Goal: Task Accomplishment & Management: Use online tool/utility

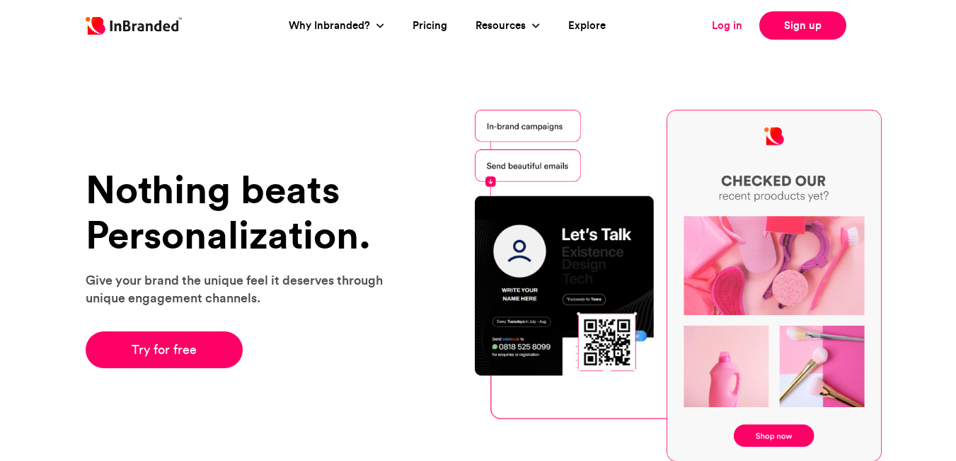
click at [739, 25] on link "Log in" at bounding box center [727, 26] width 30 height 16
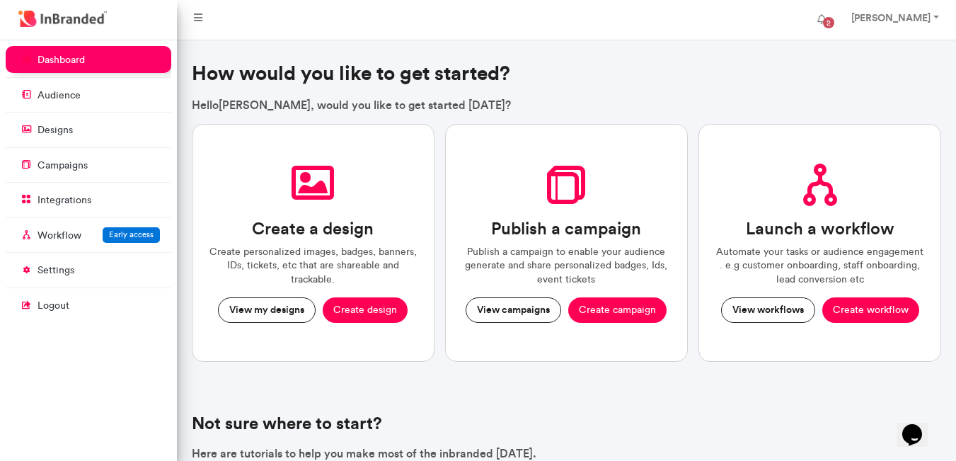
drag, startPoint x: 623, startPoint y: 311, endPoint x: 592, endPoint y: 354, distance: 52.8
click at [557, 420] on h4 "Not sure where to start?" at bounding box center [567, 423] width 750 height 21
drag, startPoint x: 601, startPoint y: 308, endPoint x: 604, endPoint y: 380, distance: 72.2
drag, startPoint x: 605, startPoint y: 306, endPoint x: 643, endPoint y: 402, distance: 103.5
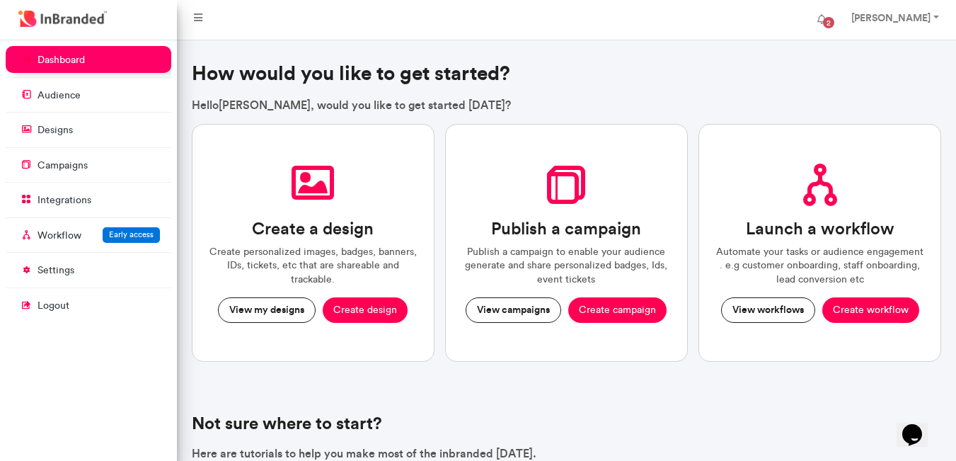
drag, startPoint x: 643, startPoint y: 402, endPoint x: 606, endPoint y: 394, distance: 37.6
drag, startPoint x: 374, startPoint y: 311, endPoint x: 435, endPoint y: 373, distance: 87.1
click at [435, 373] on div "Create a design Create personalized images, badges, banners, IDs, tickets, etc …" at bounding box center [566, 251] width 761 height 255
drag, startPoint x: 621, startPoint y: 309, endPoint x: 501, endPoint y: 326, distance: 121.5
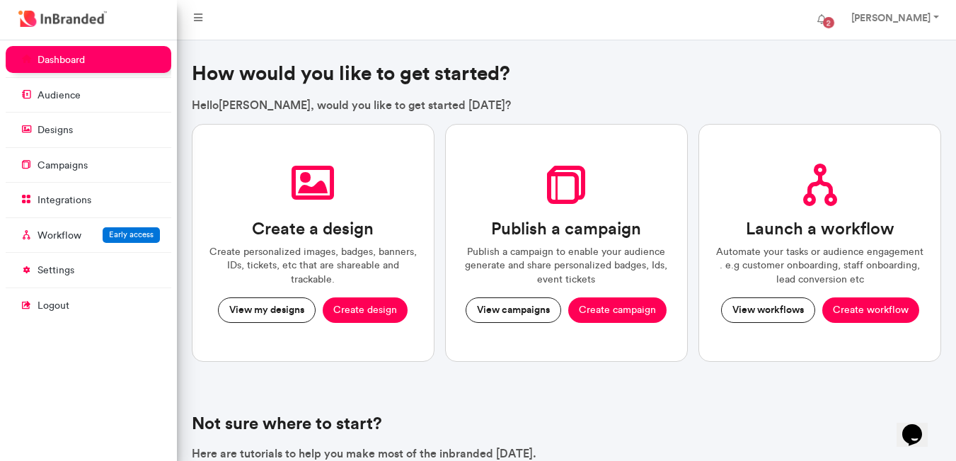
drag, startPoint x: 501, startPoint y: 326, endPoint x: 497, endPoint y: 350, distance: 24.3
click at [497, 350] on div "Publish a campaign Publish a campaign to enable your audience generate and shar…" at bounding box center [566, 243] width 243 height 238
click at [636, 310] on button "Create campaign" at bounding box center [617, 309] width 98 height 25
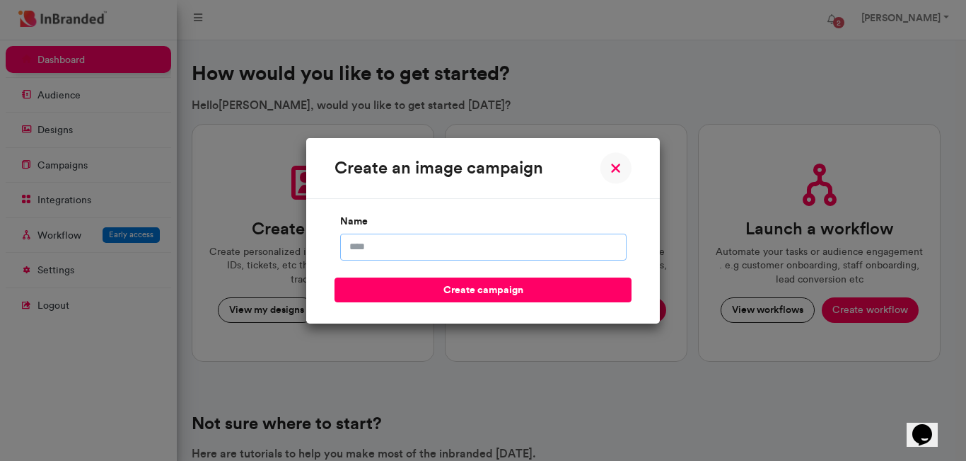
click at [438, 251] on input "name" at bounding box center [483, 246] width 287 height 27
type input "**********"
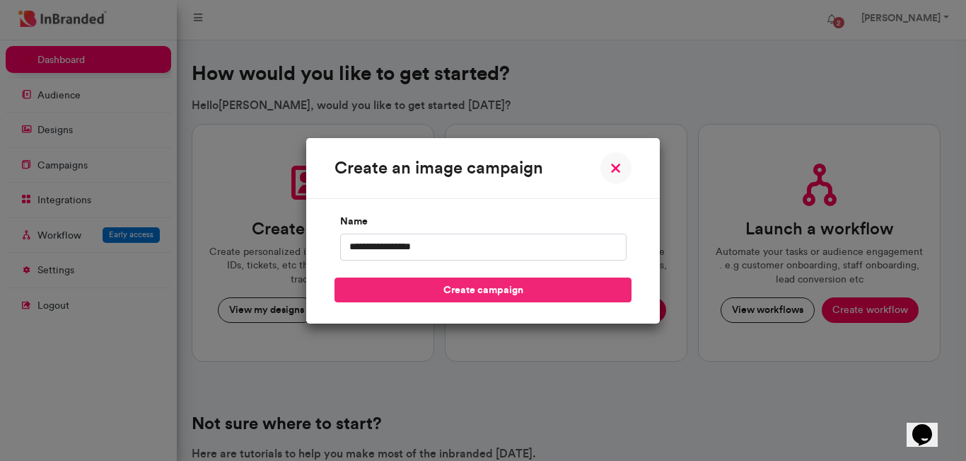
click at [449, 285] on button "create campaign" at bounding box center [483, 289] width 297 height 25
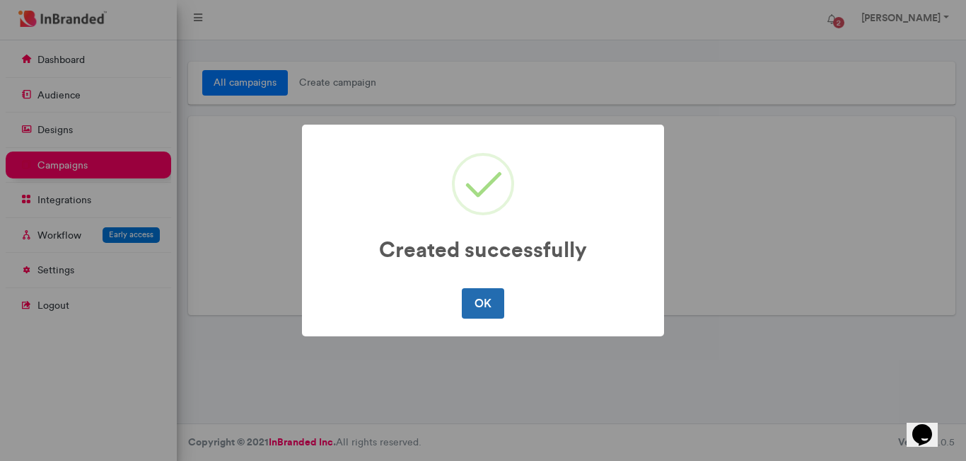
click at [486, 304] on button "OK" at bounding box center [483, 303] width 42 height 30
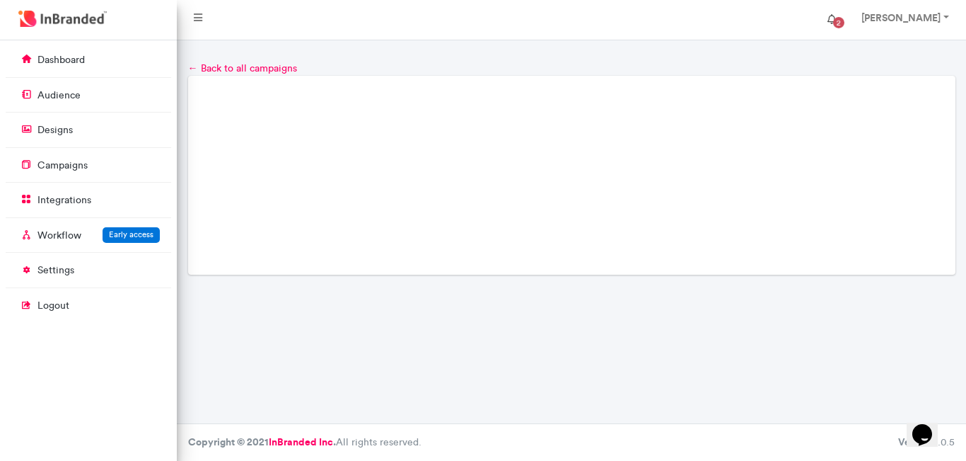
click at [833, 20] on span "2" at bounding box center [838, 22] width 11 height 11
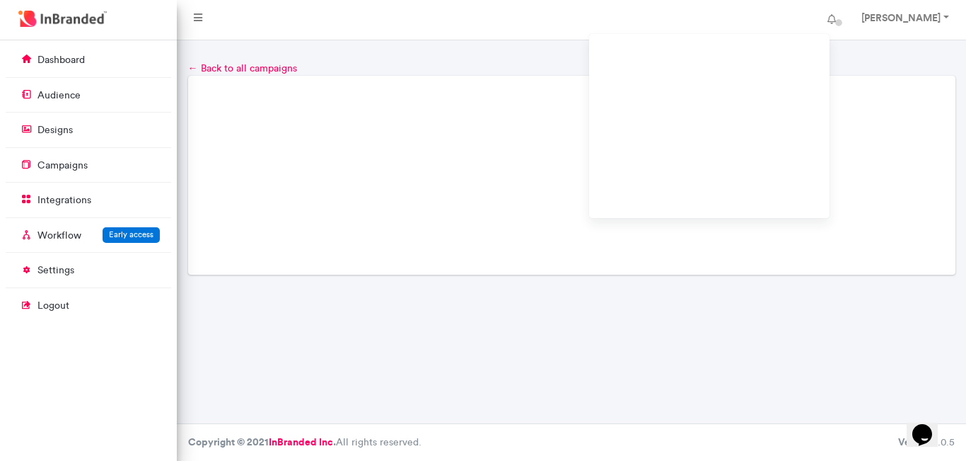
click at [523, 55] on div at bounding box center [572, 50] width 790 height 21
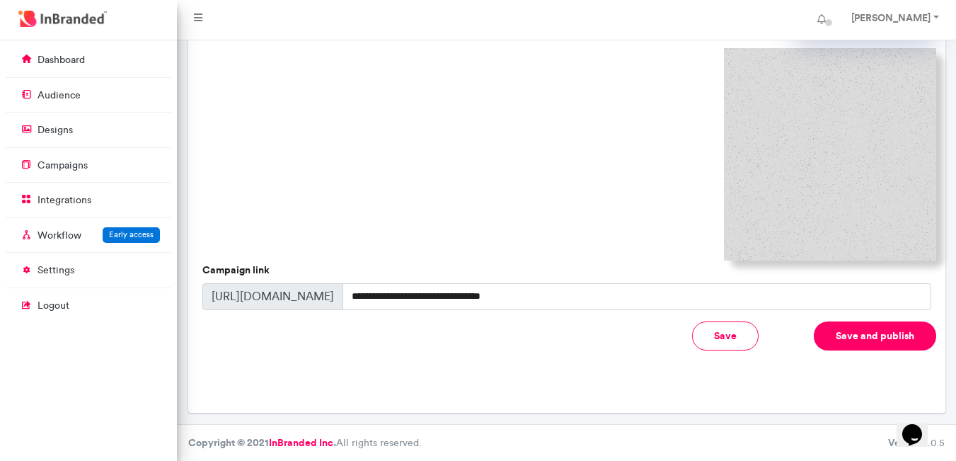
scroll to position [259, 0]
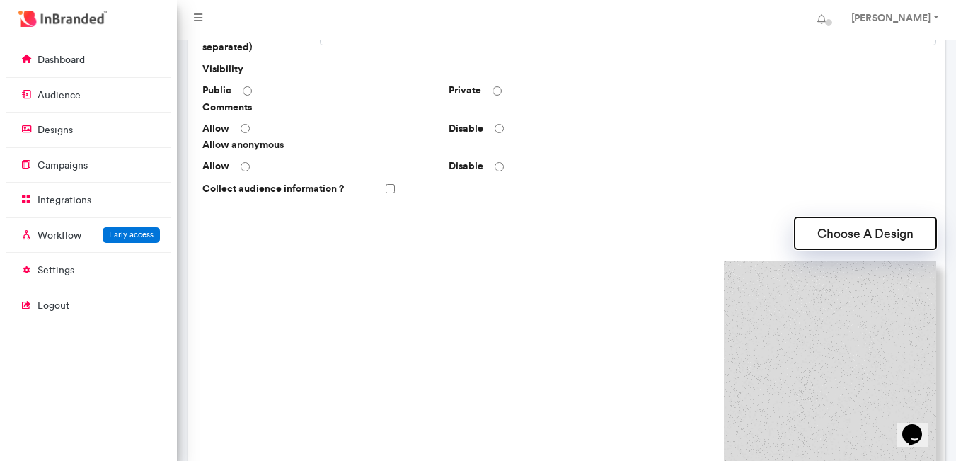
click at [860, 226] on button "Choose A Design" at bounding box center [866, 233] width 142 height 32
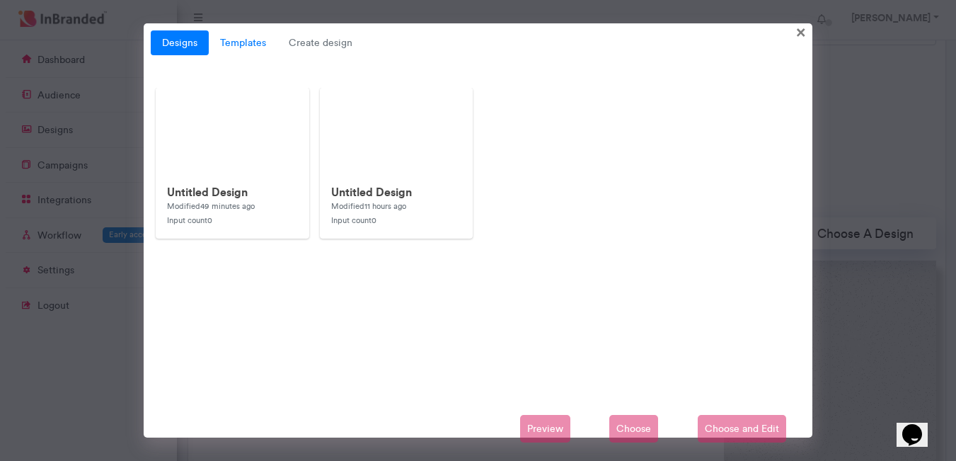
click at [241, 46] on link "Templates" at bounding box center [243, 42] width 69 height 25
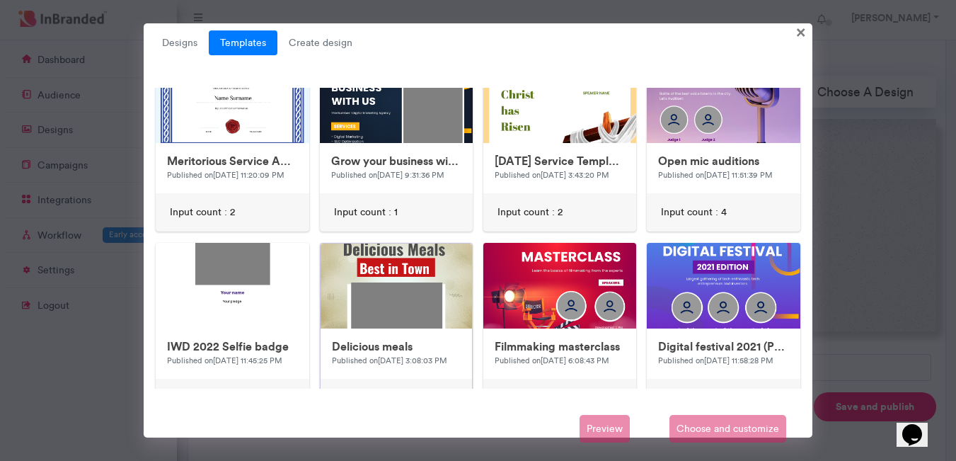
scroll to position [0, 0]
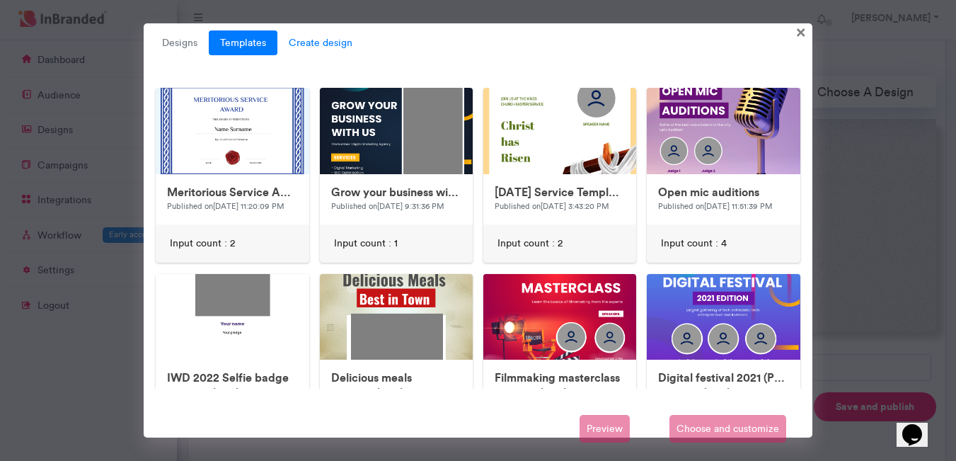
click at [326, 38] on span "Create design" at bounding box center [320, 42] width 86 height 25
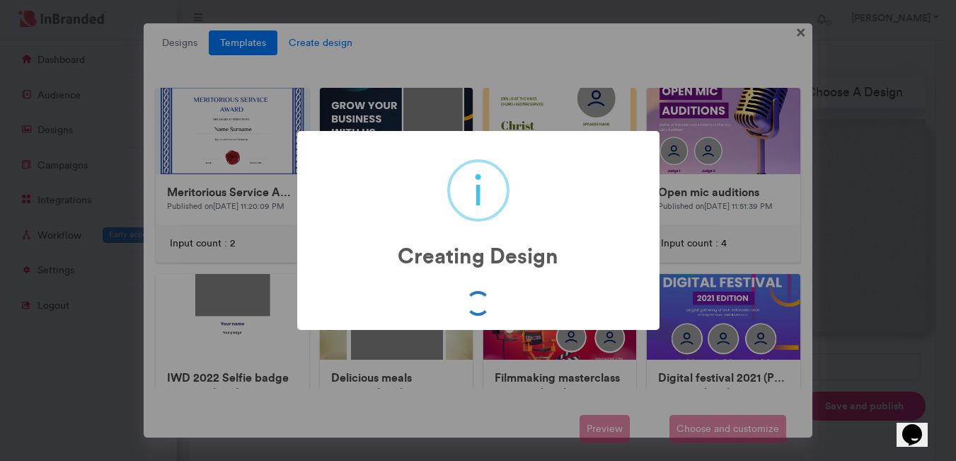
scroll to position [386, 0]
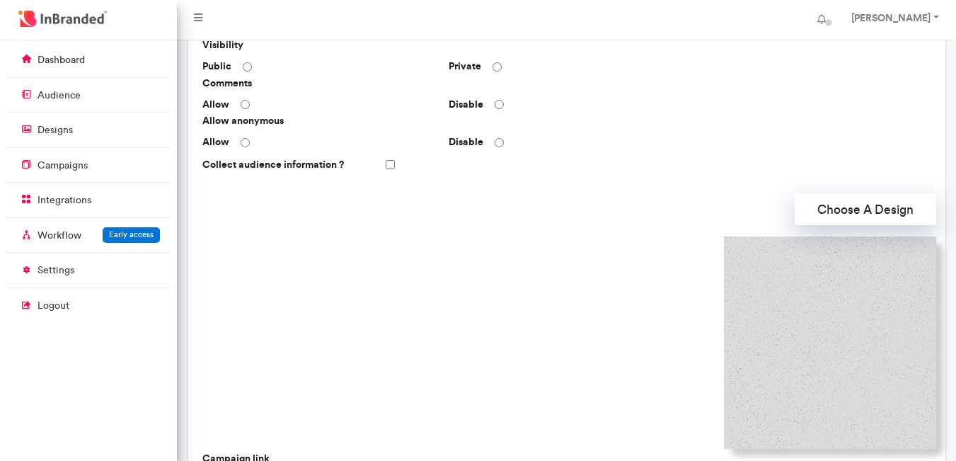
scroll to position [354, 0]
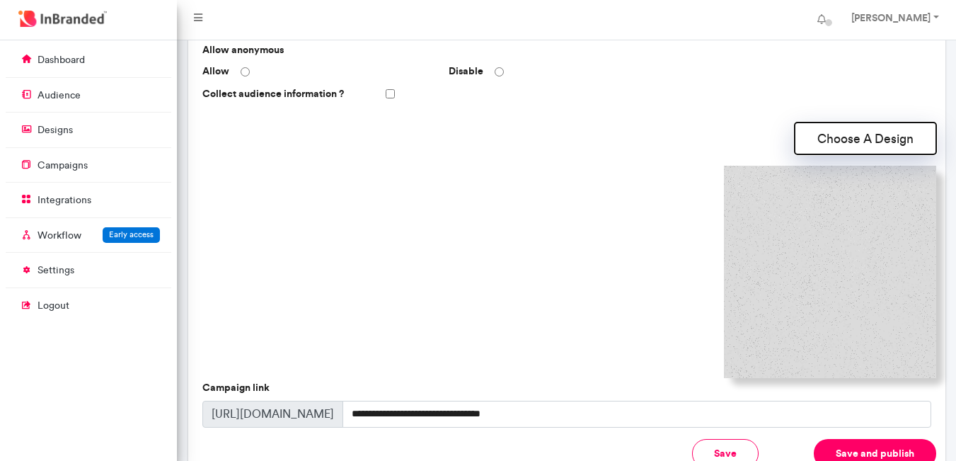
click at [839, 135] on button "Choose A Design" at bounding box center [866, 138] width 142 height 32
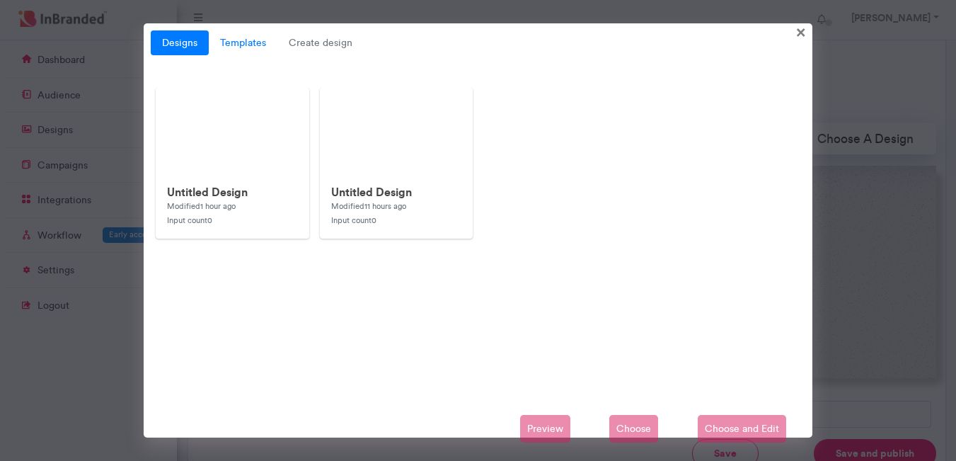
click at [251, 41] on link "Templates" at bounding box center [243, 42] width 69 height 25
click at [250, 42] on link "Templates" at bounding box center [243, 42] width 69 height 25
click at [239, 42] on link "Templates" at bounding box center [243, 42] width 69 height 25
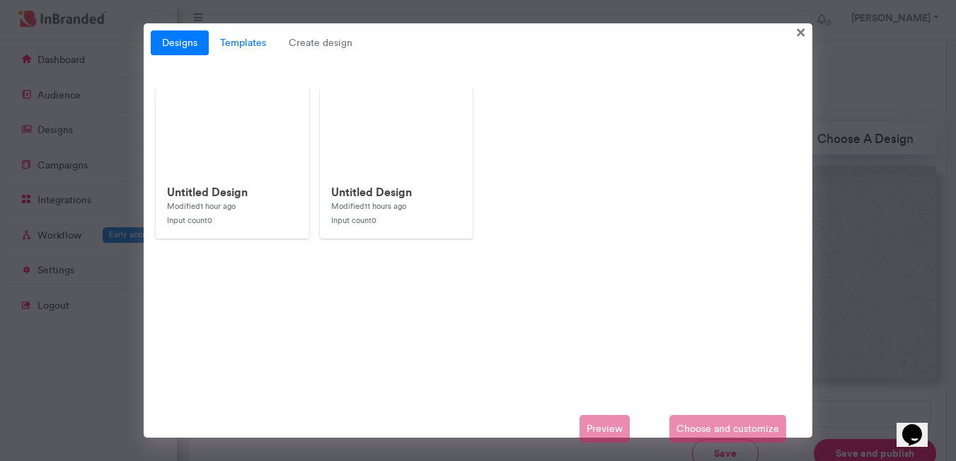
click at [250, 43] on link "Templates" at bounding box center [243, 42] width 69 height 25
click at [250, 45] on link "Templates" at bounding box center [243, 42] width 69 height 25
click at [251, 45] on link "Templates" at bounding box center [243, 42] width 69 height 25
click at [239, 42] on link "Templates" at bounding box center [243, 42] width 69 height 25
click at [205, 204] on small "Modified 1 hour ago" at bounding box center [202, 206] width 69 height 10
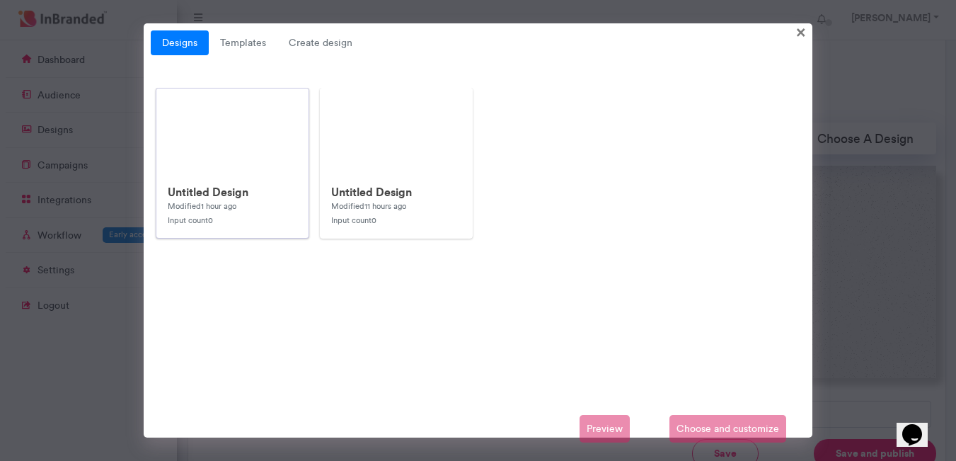
scroll to position [340, 0]
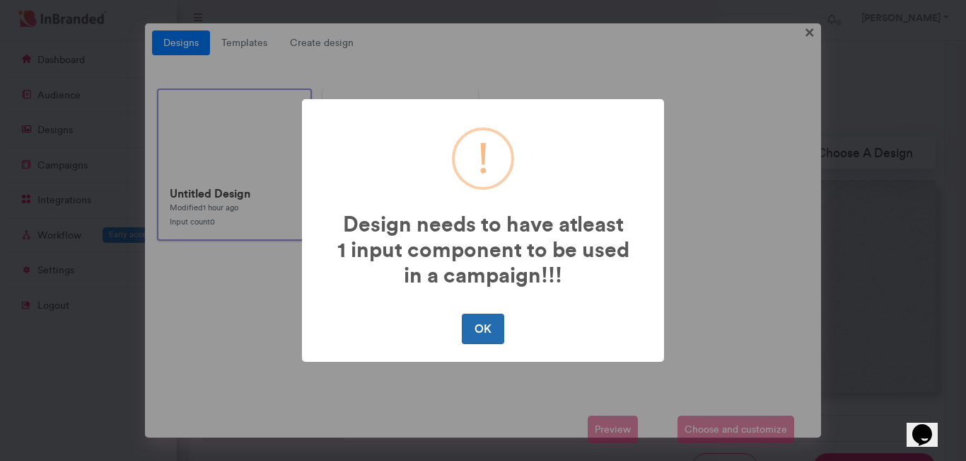
click at [480, 335] on button "OK" at bounding box center [483, 328] width 42 height 30
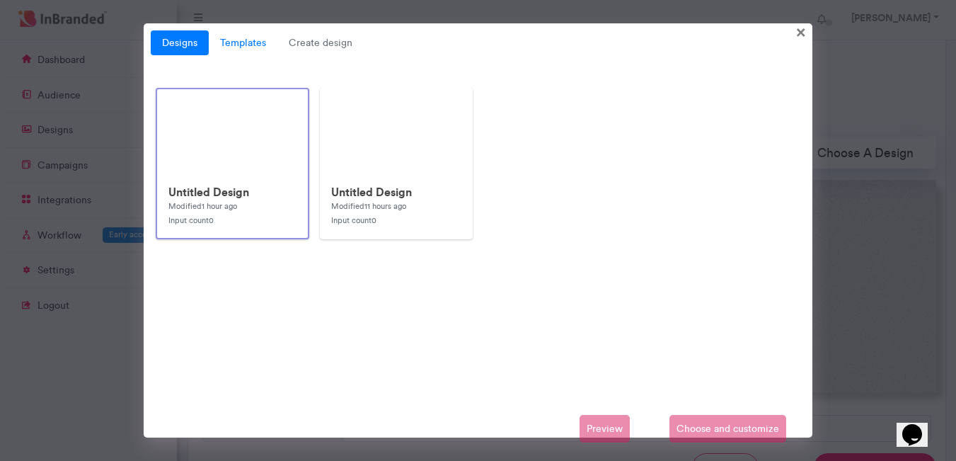
click at [246, 41] on link "Templates" at bounding box center [243, 42] width 69 height 25
click at [231, 50] on link "Templates" at bounding box center [243, 42] width 69 height 25
drag, startPoint x: 304, startPoint y: 40, endPoint x: 266, endPoint y: 62, distance: 43.4
click at [266, 62] on div "Designs Templates Create design × Untitled Design Modified 1 hour ago Input cou…" at bounding box center [478, 230] width 669 height 415
click at [317, 47] on span "Create design" at bounding box center [320, 42] width 86 height 25
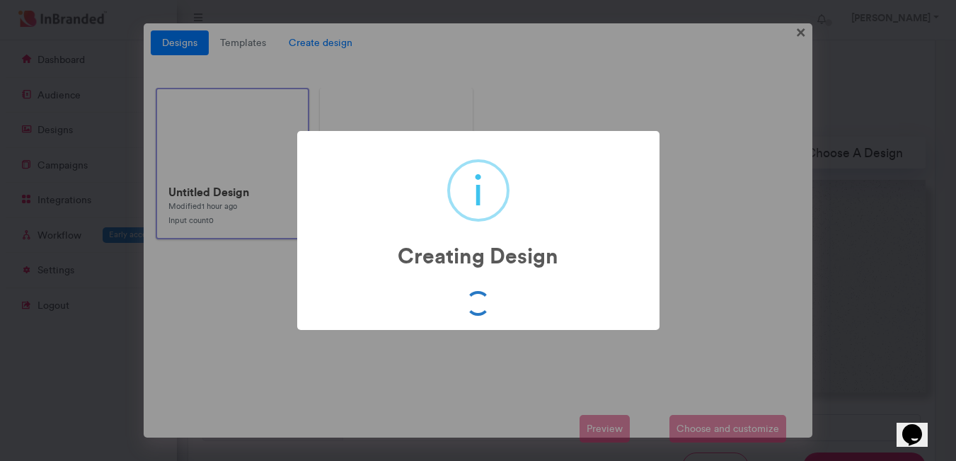
scroll to position [325, 0]
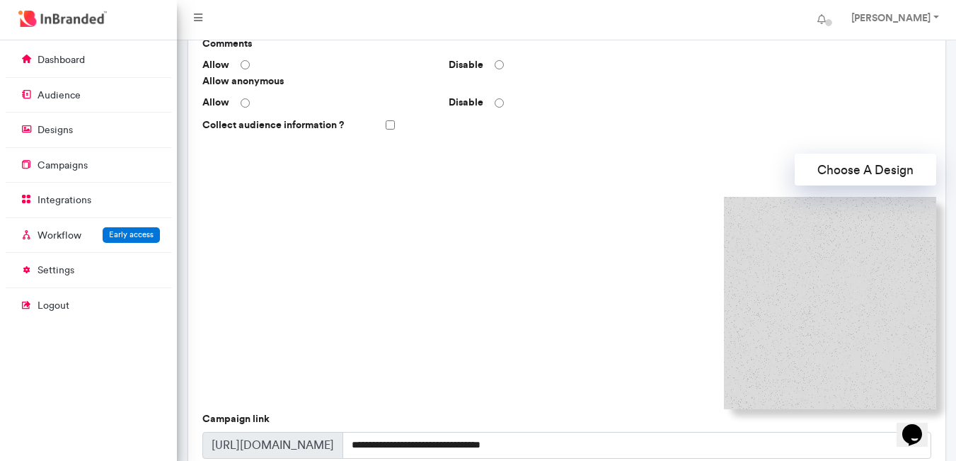
scroll to position [319, 0]
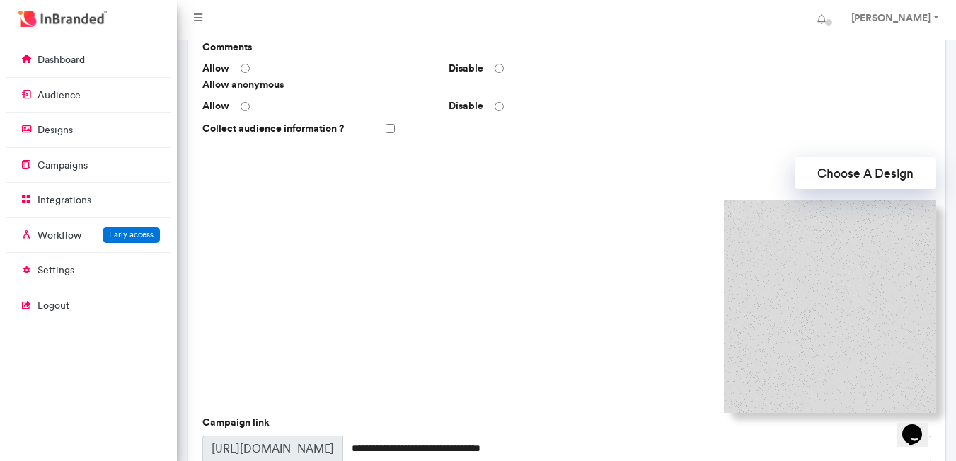
click at [891, 252] on img at bounding box center [830, 306] width 212 height 212
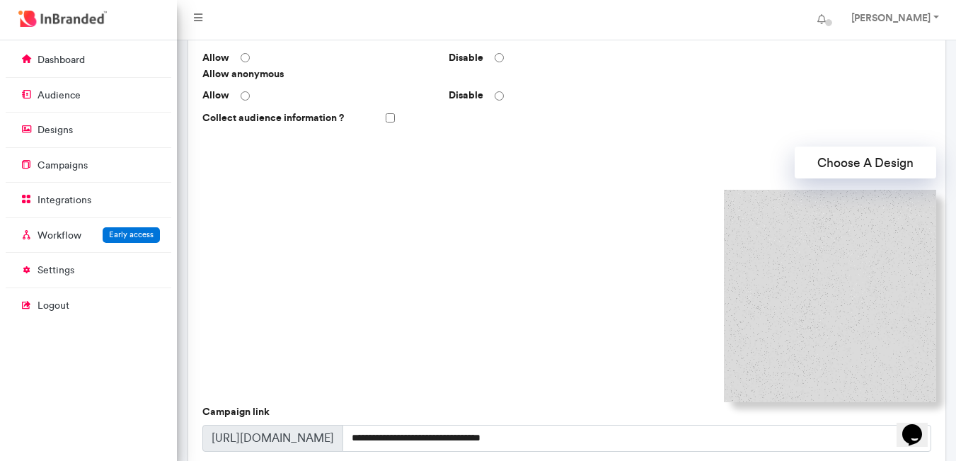
scroll to position [471, 0]
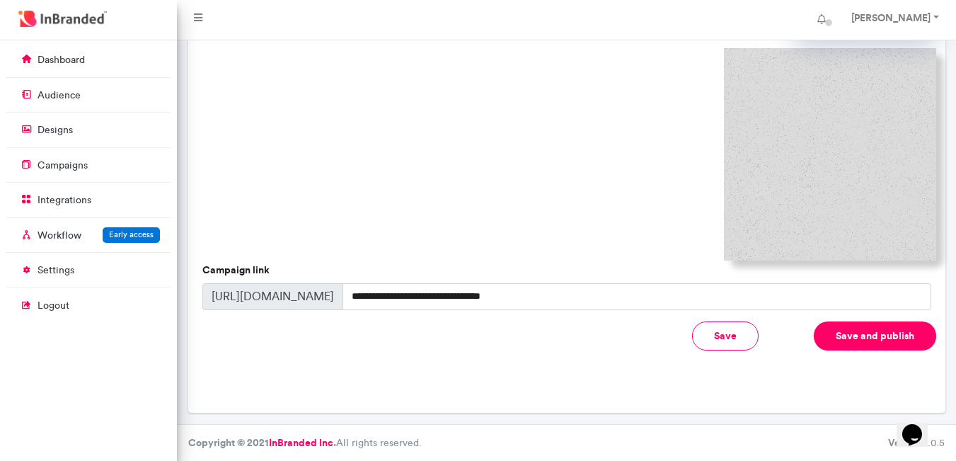
click at [722, 333] on button "Save" at bounding box center [725, 335] width 67 height 29
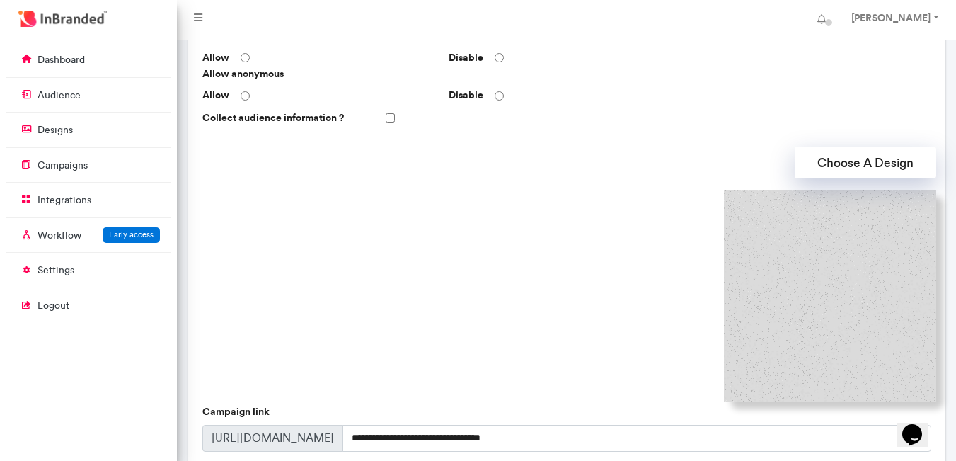
scroll to position [259, 0]
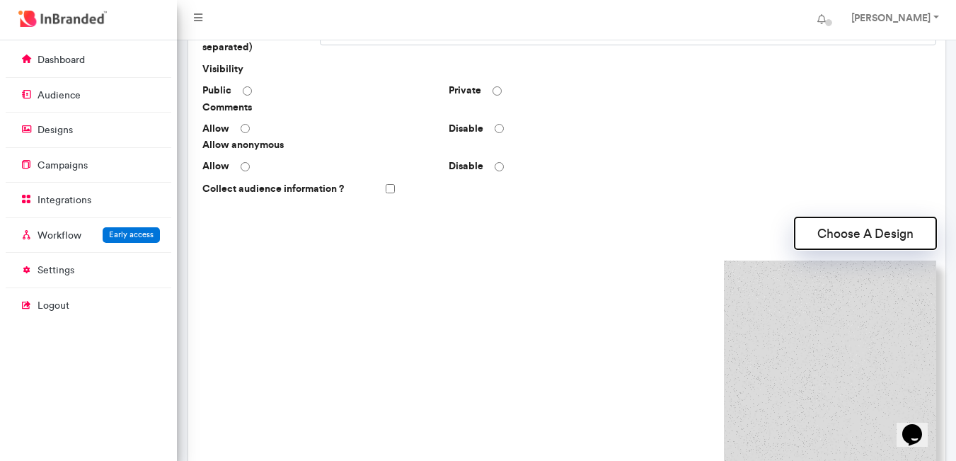
click at [865, 231] on button "Choose A Design" at bounding box center [866, 233] width 142 height 32
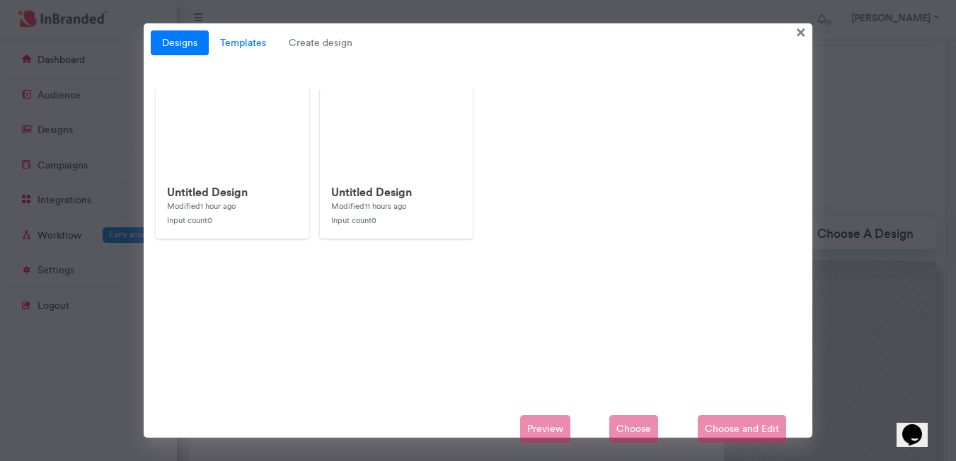
click at [255, 52] on link "Templates" at bounding box center [243, 42] width 69 height 25
click at [238, 43] on link "Templates" at bounding box center [243, 42] width 69 height 25
click at [246, 42] on link "Templates" at bounding box center [243, 42] width 69 height 25
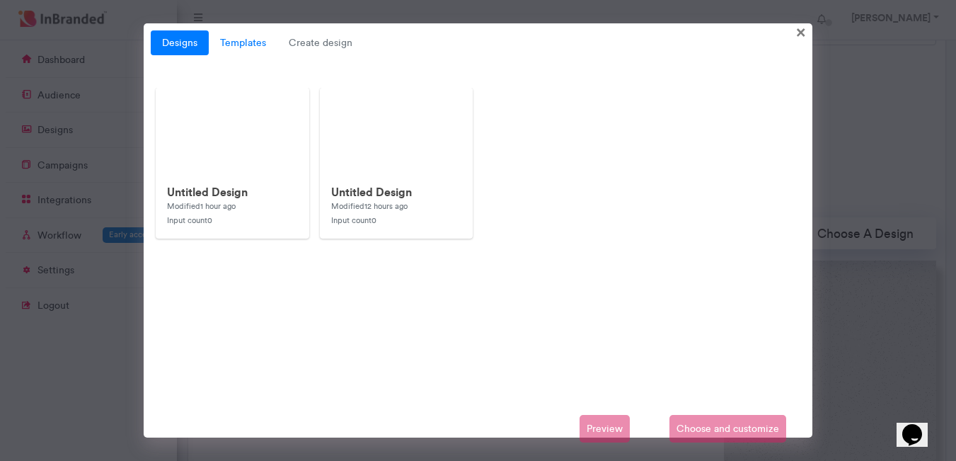
click at [246, 42] on link "Templates" at bounding box center [243, 42] width 69 height 25
click at [246, 46] on link "Templates" at bounding box center [243, 42] width 69 height 25
click at [246, 45] on link "Templates" at bounding box center [243, 42] width 69 height 25
